Goal: Navigation & Orientation: Go to known website

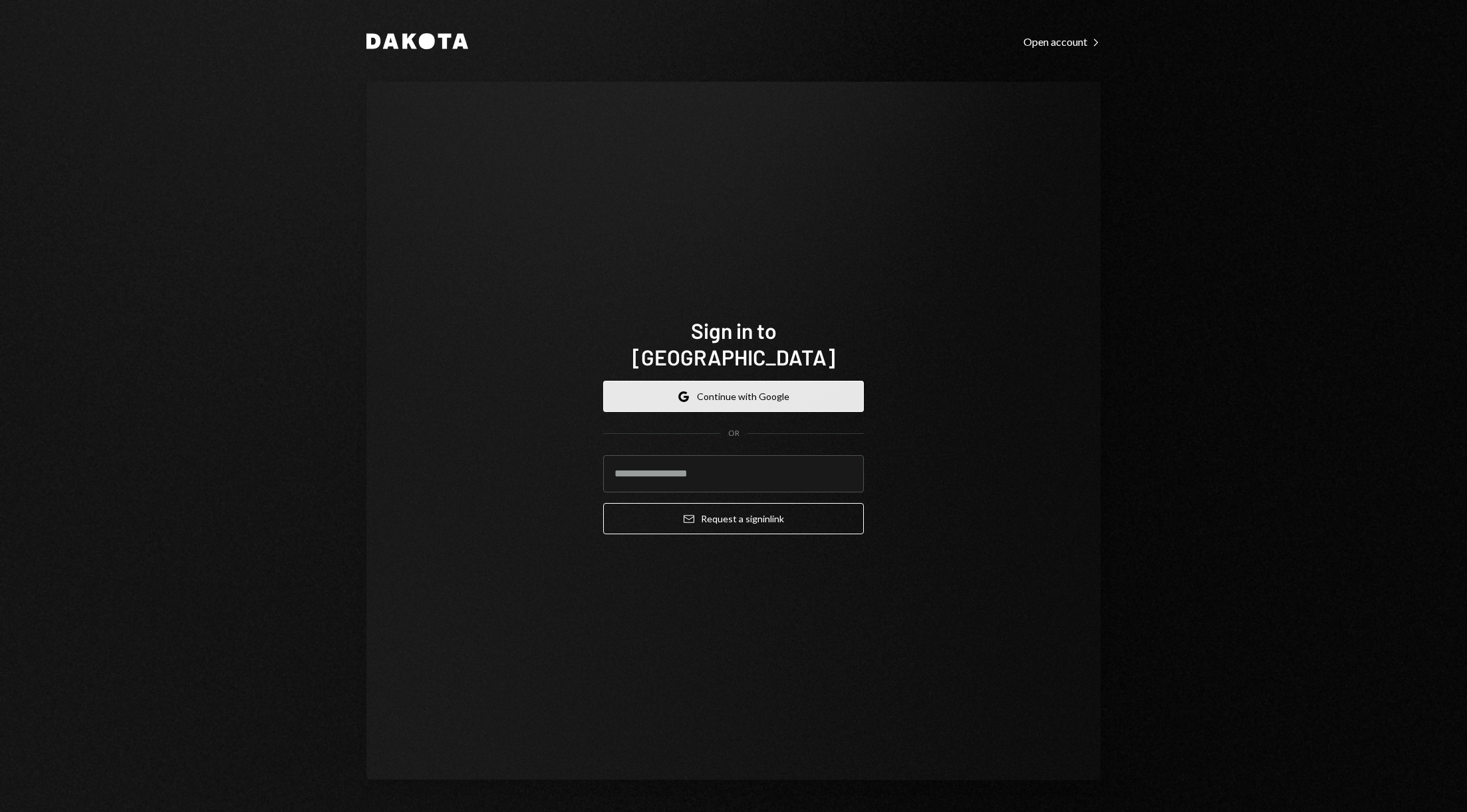
click at [747, 382] on button "Google Continue with Google" at bounding box center [734, 396] width 261 height 31
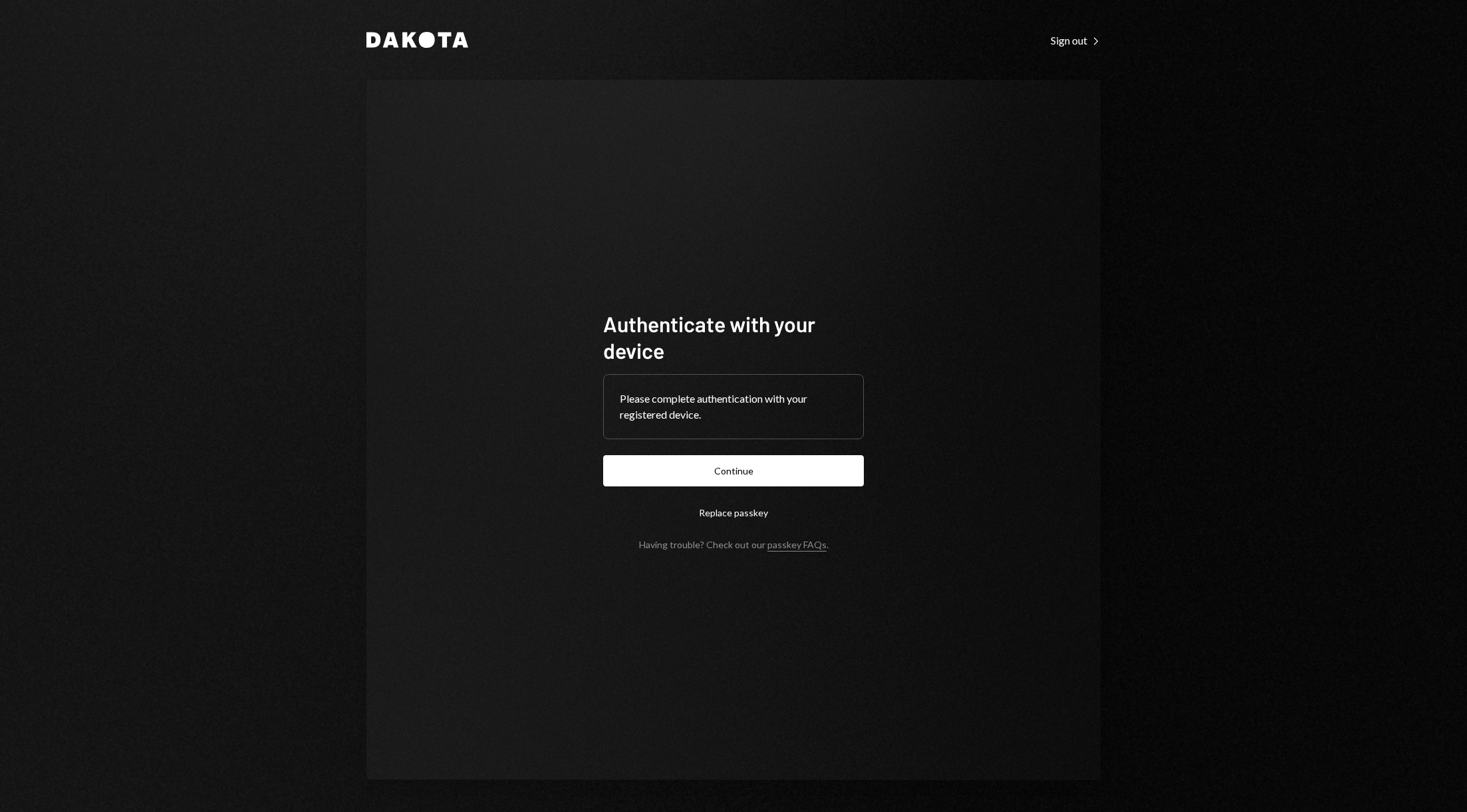
click at [770, 465] on button "Continue" at bounding box center [734, 471] width 261 height 31
